Goal: Find specific page/section: Find specific page/section

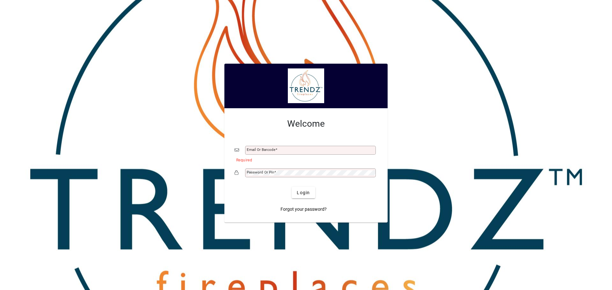
click at [259, 147] on div "Email or Barcode" at bounding box center [310, 150] width 131 height 9
click at [265, 151] on input "Email or Barcode" at bounding box center [311, 150] width 129 height 5
type input "**********"
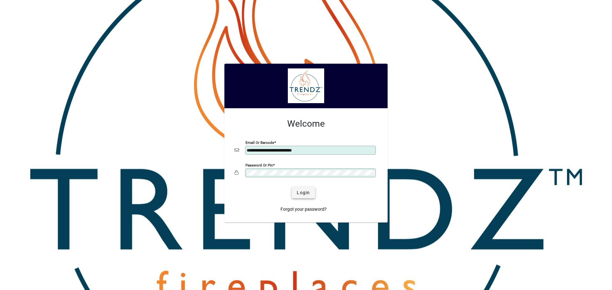
click at [301, 195] on span "Login" at bounding box center [303, 193] width 13 height 7
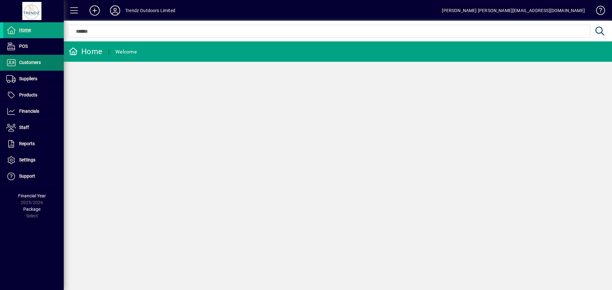
click at [37, 63] on span "Customers" at bounding box center [30, 62] width 22 height 5
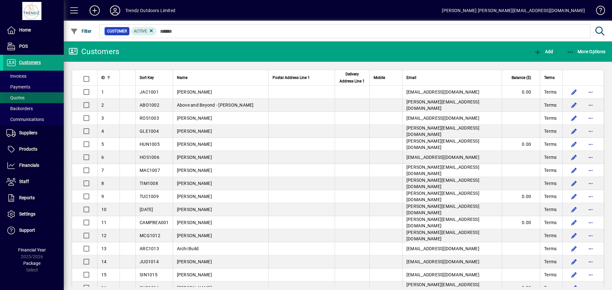
click at [21, 99] on span "Quotes" at bounding box center [15, 97] width 18 height 5
